Goal: Information Seeking & Learning: Check status

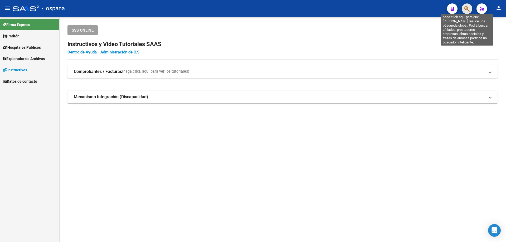
click at [467, 8] on icon "button" at bounding box center [466, 9] width 5 height 6
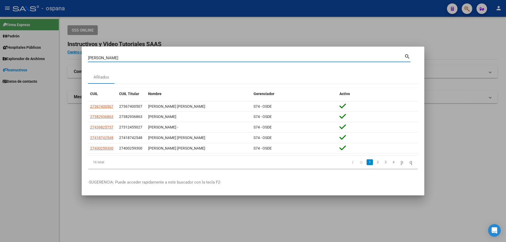
type input "[PERSON_NAME]"
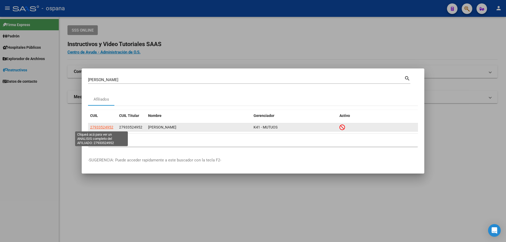
click at [110, 126] on span "27933524952" at bounding box center [101, 127] width 23 height 4
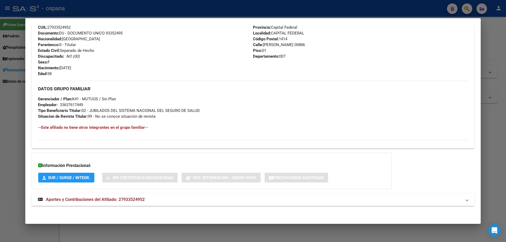
scroll to position [208, 0]
click at [85, 202] on span "Aportes y Contribuciones del Afiliado: 27933524952" at bounding box center [95, 199] width 99 height 5
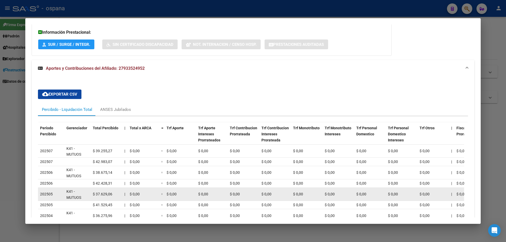
scroll to position [396, 0]
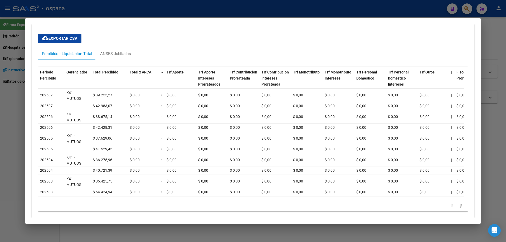
drag, startPoint x: 498, startPoint y: 64, endPoint x: 470, endPoint y: 23, distance: 49.9
click at [494, 60] on div at bounding box center [253, 121] width 506 height 242
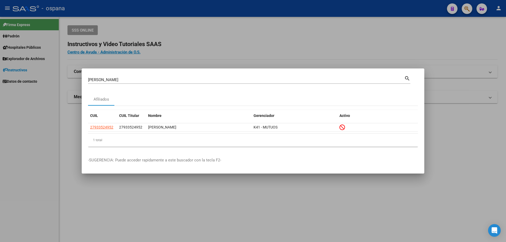
click at [465, 11] on div at bounding box center [253, 121] width 506 height 242
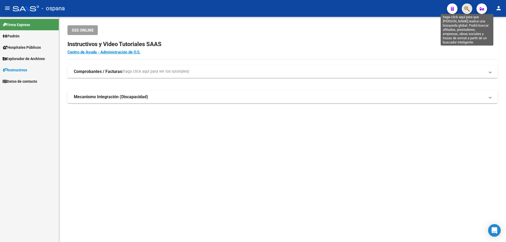
click at [465, 11] on icon "button" at bounding box center [466, 9] width 5 height 6
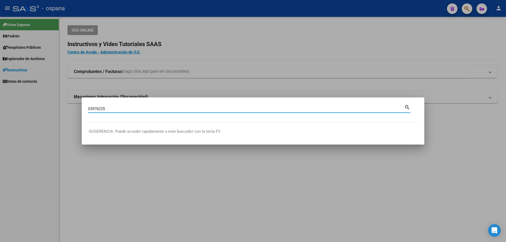
type input "03976225"
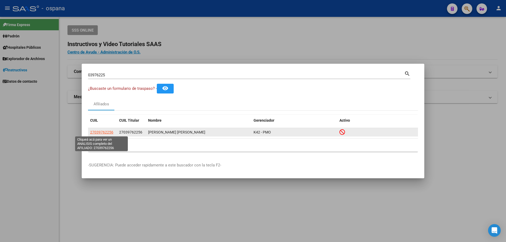
click at [105, 132] on span "27039762256" at bounding box center [101, 132] width 23 height 4
type textarea "27039762256"
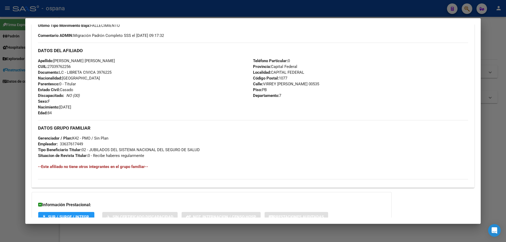
scroll to position [115, 0]
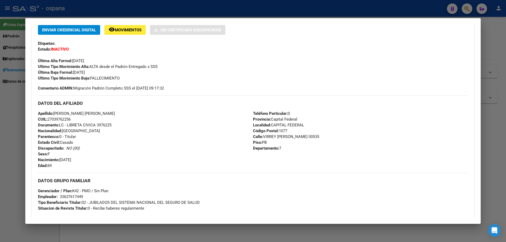
drag, startPoint x: 38, startPoint y: 71, endPoint x: 107, endPoint y: 79, distance: 69.0
click at [107, 79] on div "Enviar Credencial Digital remove_red_eye Movimientos Sin Certificado Discapacid…" at bounding box center [253, 53] width 430 height 56
click at [108, 74] on div "Enviar Credencial Digital remove_red_eye Movimientos Sin Certificado Discapacid…" at bounding box center [253, 53] width 430 height 56
click at [492, 36] on div at bounding box center [253, 121] width 506 height 242
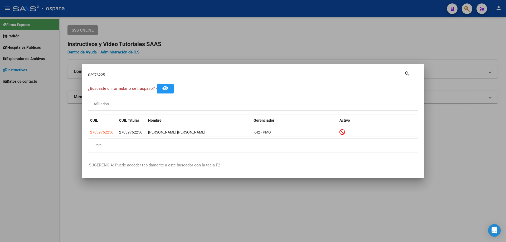
drag, startPoint x: 115, startPoint y: 73, endPoint x: 53, endPoint y: 65, distance: 62.8
click at [53, 65] on div "03976225 Buscar (apellido, dni, cuil, nro traspaso, cuit, obra social) search ¿…" at bounding box center [253, 121] width 506 height 242
type input "[PERSON_NAME]"
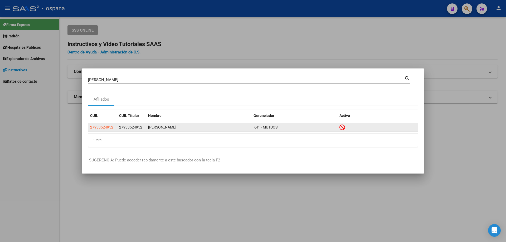
click at [277, 127] on span "K41 - MUTUOS" at bounding box center [265, 127] width 24 height 4
click at [101, 128] on span "27933524952" at bounding box center [101, 127] width 23 height 4
type textarea "27933524952"
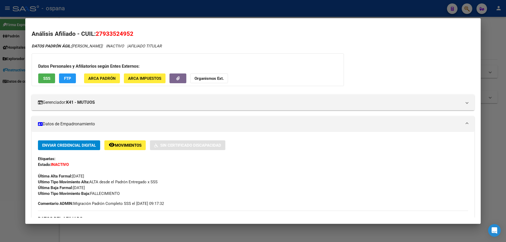
click at [0, 133] on div at bounding box center [253, 121] width 506 height 242
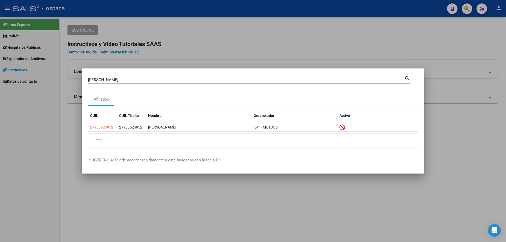
click at [140, 78] on input "[PERSON_NAME]" at bounding box center [246, 79] width 316 height 5
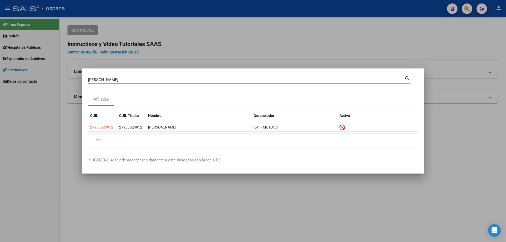
click at [140, 78] on input "[PERSON_NAME]" at bounding box center [246, 79] width 316 height 5
type input "[PERSON_NAME]"
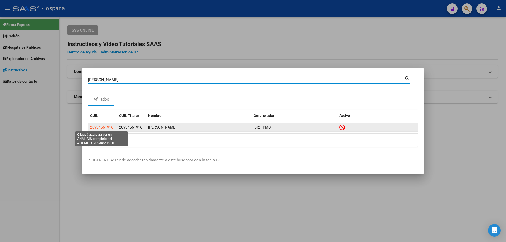
click at [106, 128] on span "20934661916" at bounding box center [101, 127] width 23 height 4
type textarea "20934661916"
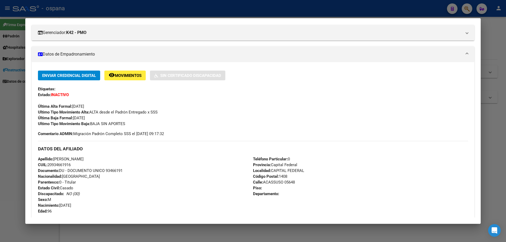
scroll to position [79, 0]
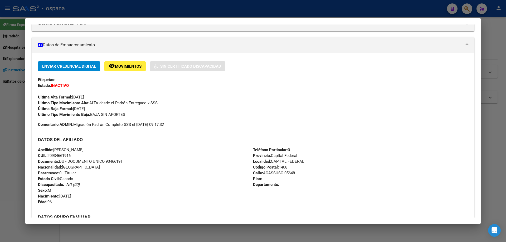
drag, startPoint x: 93, startPoint y: 115, endPoint x: 150, endPoint y: 128, distance: 58.1
click at [150, 128] on div "Enviar Credencial Digital remove_red_eye Movimientos Sin Certificado Discapacid…" at bounding box center [253, 164] width 430 height 207
click at [146, 110] on div "Enviar Credencial Digital remove_red_eye Movimientos Sin Certificado Discapacid…" at bounding box center [253, 89] width 430 height 56
drag, startPoint x: 82, startPoint y: 109, endPoint x: 100, endPoint y: 114, distance: 18.5
click at [100, 114] on div "Enviar Credencial Digital remove_red_eye Movimientos Sin Certificado Discapacid…" at bounding box center [253, 89] width 430 height 56
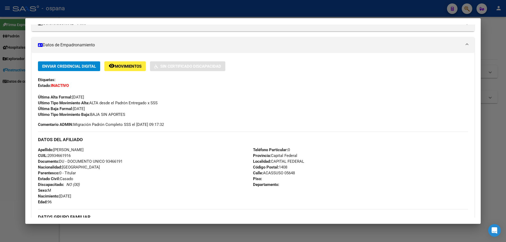
click at [102, 109] on div "Enviar Credencial Digital remove_red_eye Movimientos Sin Certificado Discapacid…" at bounding box center [253, 89] width 430 height 56
drag, startPoint x: 93, startPoint y: 115, endPoint x: 125, endPoint y: 119, distance: 32.4
click at [125, 121] on div "Enviar Credencial Digital remove_red_eye Movimientos Sin Certificado Discapacid…" at bounding box center [253, 94] width 430 height 66
click at [146, 113] on div "Ultimo Tipo Movimiento Baja: BAJA SIN APORTES" at bounding box center [253, 115] width 430 height 6
click at [153, 111] on div "Enviar Credencial Digital remove_red_eye Movimientos Sin Certificado Discapacid…" at bounding box center [253, 89] width 430 height 56
